Goal: Book appointment/travel/reservation

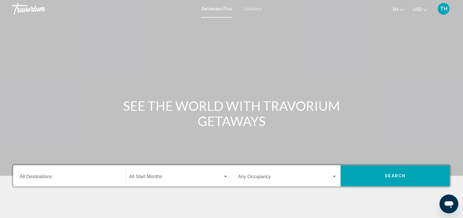
click at [249, 9] on span "Getaways" at bounding box center [252, 8] width 18 height 5
click at [44, 180] on input "Destination All Destinations" at bounding box center [69, 177] width 99 height 5
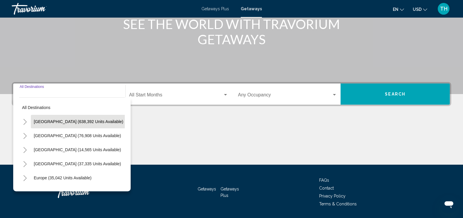
scroll to position [100, 0]
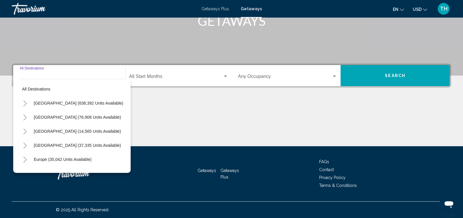
click at [43, 104] on span "[GEOGRAPHIC_DATA] (638,392 units available)" at bounding box center [78, 103] width 89 height 5
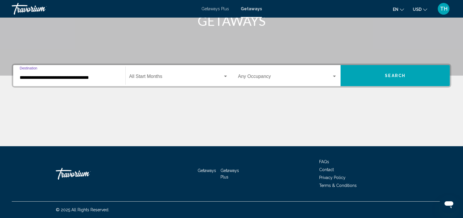
click at [65, 78] on input "**********" at bounding box center [69, 77] width 99 height 5
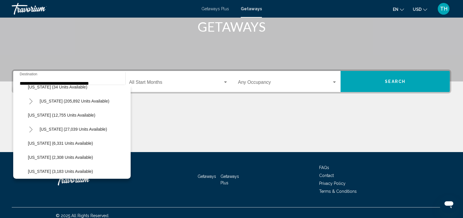
scroll to position [107, 0]
click at [75, 111] on button "[US_STATE] (205,892 units available)" at bounding box center [74, 114] width 75 height 13
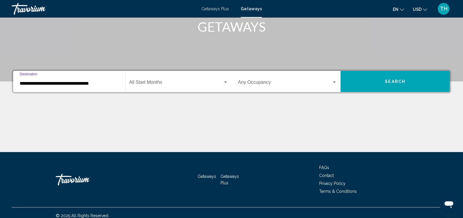
type input "**********"
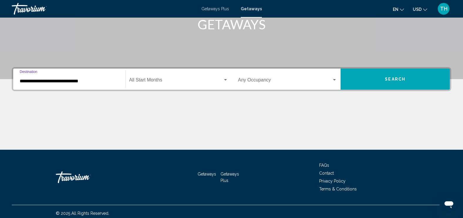
scroll to position [100, 0]
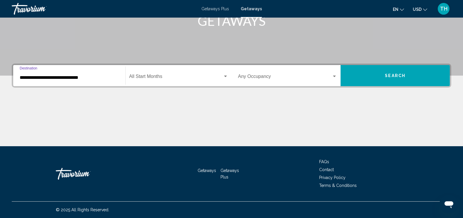
click at [141, 79] on span "Search widget" at bounding box center [176, 77] width 94 height 5
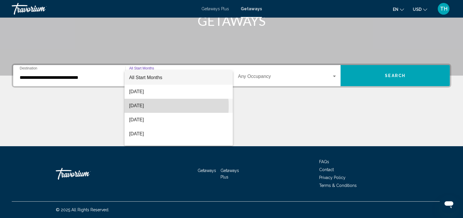
click at [141, 106] on span "[DATE]" at bounding box center [178, 106] width 99 height 14
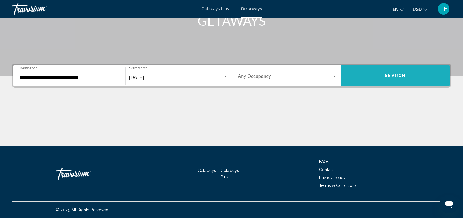
click at [368, 77] on button "Search" at bounding box center [394, 75] width 109 height 21
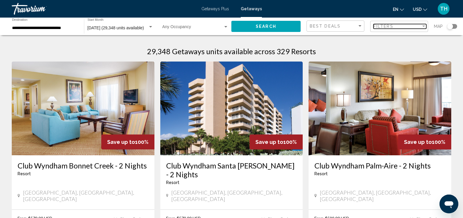
click at [423, 25] on div "Filter" at bounding box center [423, 26] width 5 height 5
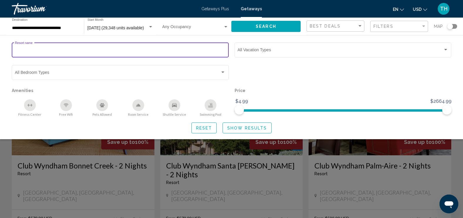
click at [84, 50] on input "Resort name" at bounding box center [120, 51] width 211 height 5
click at [44, 51] on input "**********" at bounding box center [120, 51] width 211 height 5
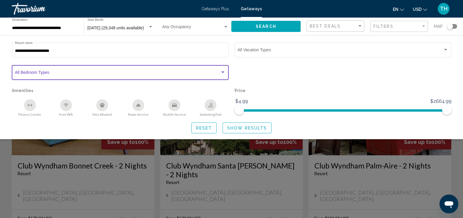
click at [223, 71] on div "Search widget" at bounding box center [222, 72] width 5 height 5
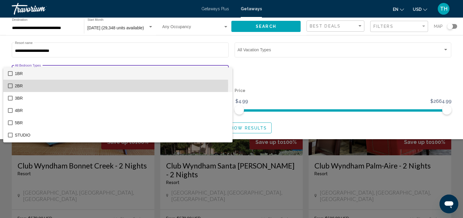
click at [10, 85] on mat-pseudo-checkbox at bounding box center [10, 86] width 5 height 5
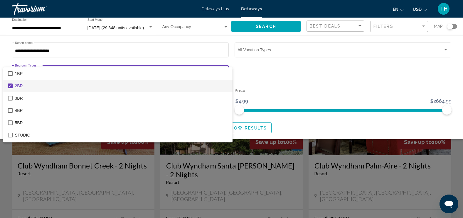
click at [264, 83] on div at bounding box center [231, 109] width 463 height 218
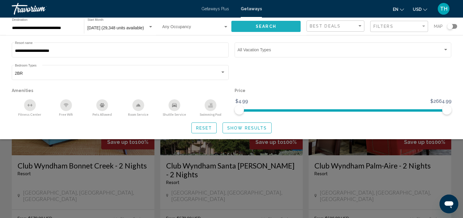
click at [252, 23] on button "Search" at bounding box center [265, 26] width 69 height 11
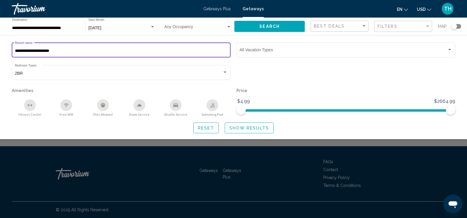
click at [51, 51] on input "**********" at bounding box center [121, 51] width 213 height 5
type input "**********"
click at [281, 24] on button "Search" at bounding box center [269, 26] width 70 height 11
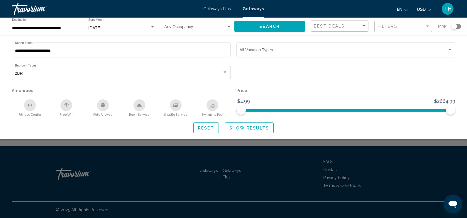
click at [281, 24] on button "Search" at bounding box center [269, 26] width 70 height 11
click at [249, 128] on span "Show Results" at bounding box center [249, 128] width 40 height 5
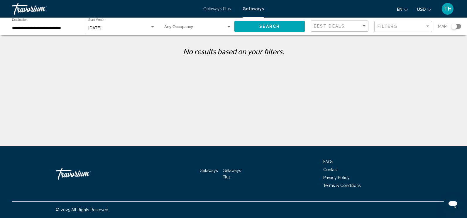
click at [261, 26] on span "Search" at bounding box center [269, 26] width 21 height 5
click at [391, 27] on span "Filters" at bounding box center [388, 26] width 20 height 5
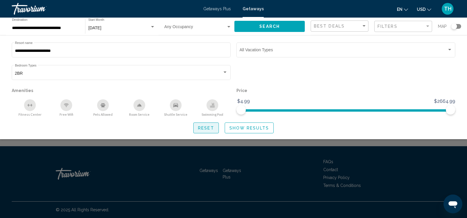
drag, startPoint x: 206, startPoint y: 128, endPoint x: 209, endPoint y: 125, distance: 3.9
click at [208, 128] on span "Reset" at bounding box center [206, 128] width 16 height 5
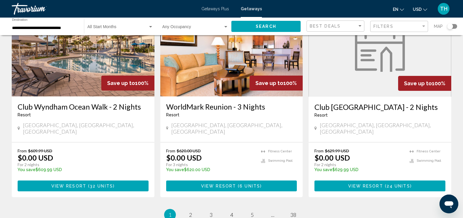
scroll to position [739, 0]
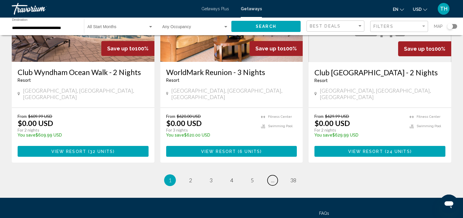
click at [272, 177] on span "..." at bounding box center [273, 180] width 4 height 6
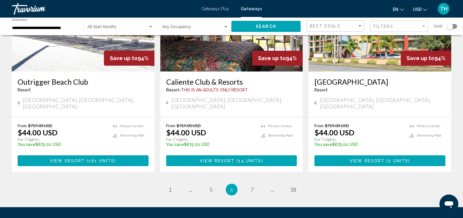
scroll to position [739, 0]
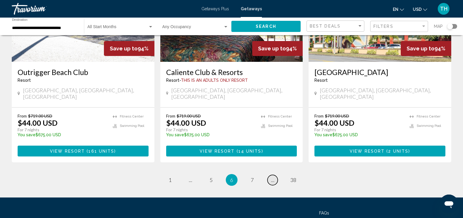
click at [271, 177] on span "..." at bounding box center [273, 180] width 4 height 6
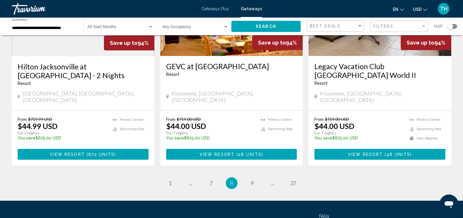
scroll to position [733, 0]
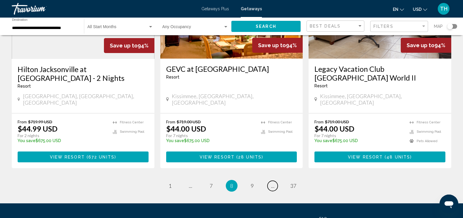
click at [272, 183] on span "..." at bounding box center [273, 186] width 4 height 6
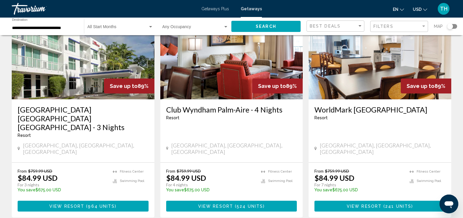
scroll to position [694, 0]
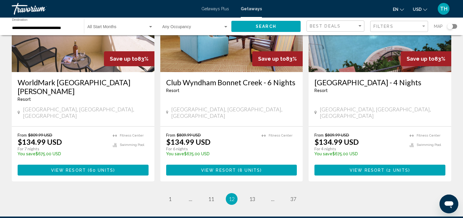
scroll to position [756, 0]
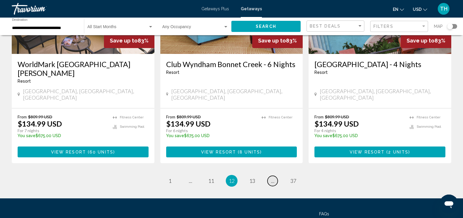
click at [271, 178] on span "..." at bounding box center [273, 181] width 4 height 6
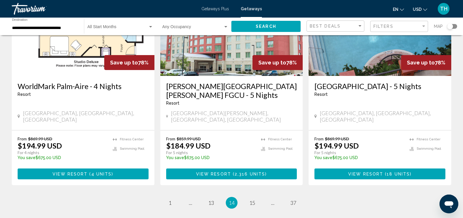
scroll to position [726, 0]
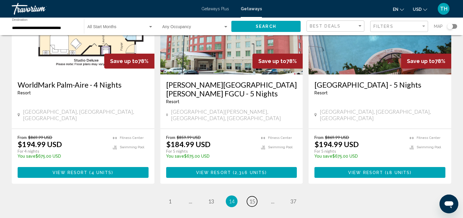
click at [255, 197] on link "page 15" at bounding box center [252, 202] width 10 height 10
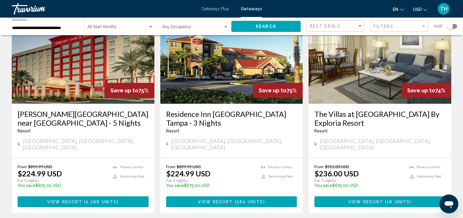
scroll to position [698, 0]
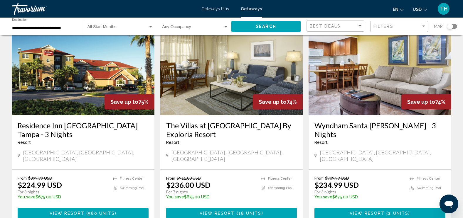
scroll to position [764, 0]
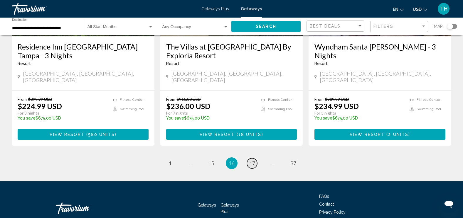
click at [255, 158] on link "page 17" at bounding box center [252, 163] width 10 height 10
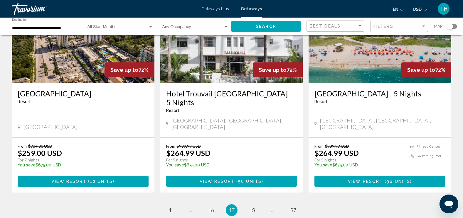
scroll to position [676, 0]
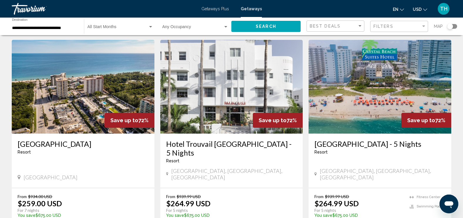
click at [389, 134] on div "[GEOGRAPHIC_DATA] - 5 Nights Resort - This is an adults only resort [GEOGRAPHIC…" at bounding box center [379, 161] width 143 height 54
click at [363, 65] on img "Main content" at bounding box center [379, 87] width 143 height 94
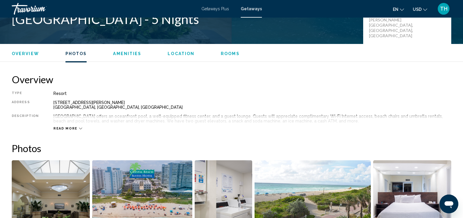
scroll to position [145, 0]
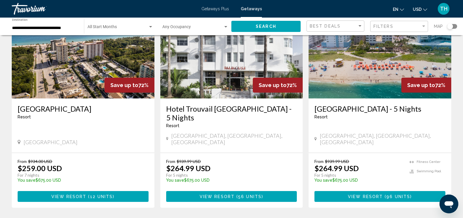
scroll to position [731, 0]
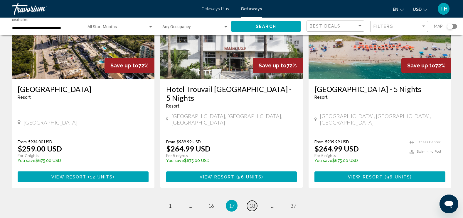
click at [248, 201] on link "page 18" at bounding box center [252, 206] width 10 height 10
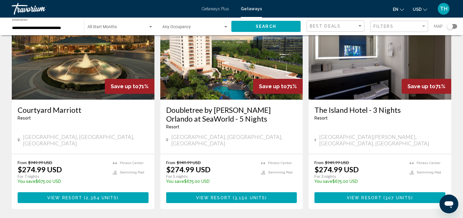
scroll to position [690, 0]
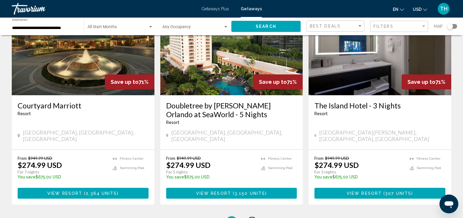
click at [248, 217] on link "page 19" at bounding box center [252, 222] width 10 height 10
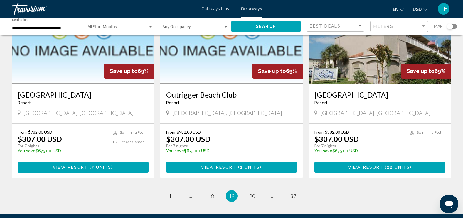
scroll to position [715, 0]
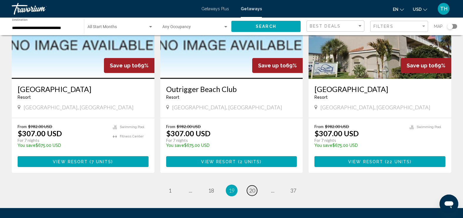
click at [248, 186] on link "page 20" at bounding box center [252, 191] width 10 height 10
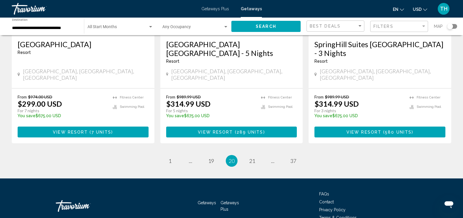
scroll to position [747, 0]
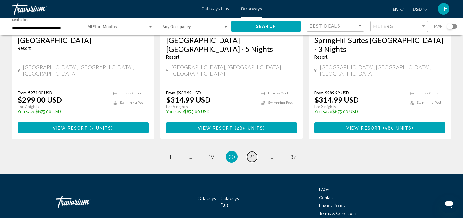
click at [251, 154] on span "21" at bounding box center [252, 157] width 6 height 6
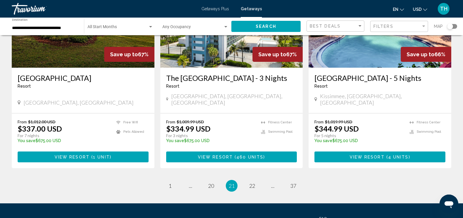
scroll to position [745, 0]
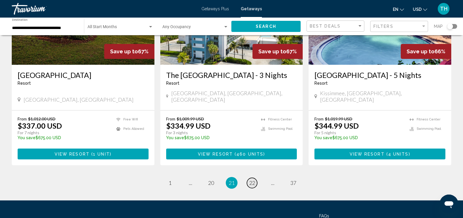
click at [252, 178] on link "page 22" at bounding box center [252, 183] width 10 height 10
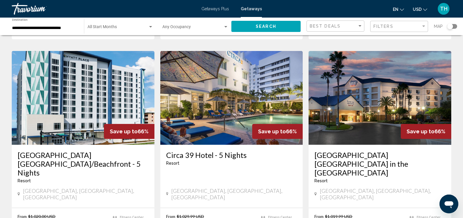
scroll to position [246, 0]
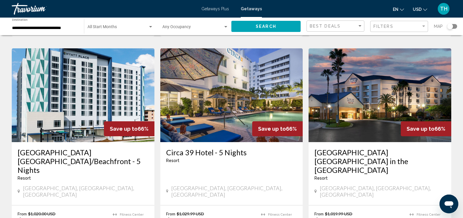
click at [233, 81] on img "Main content" at bounding box center [231, 95] width 143 height 94
